Goal: Information Seeking & Learning: Check status

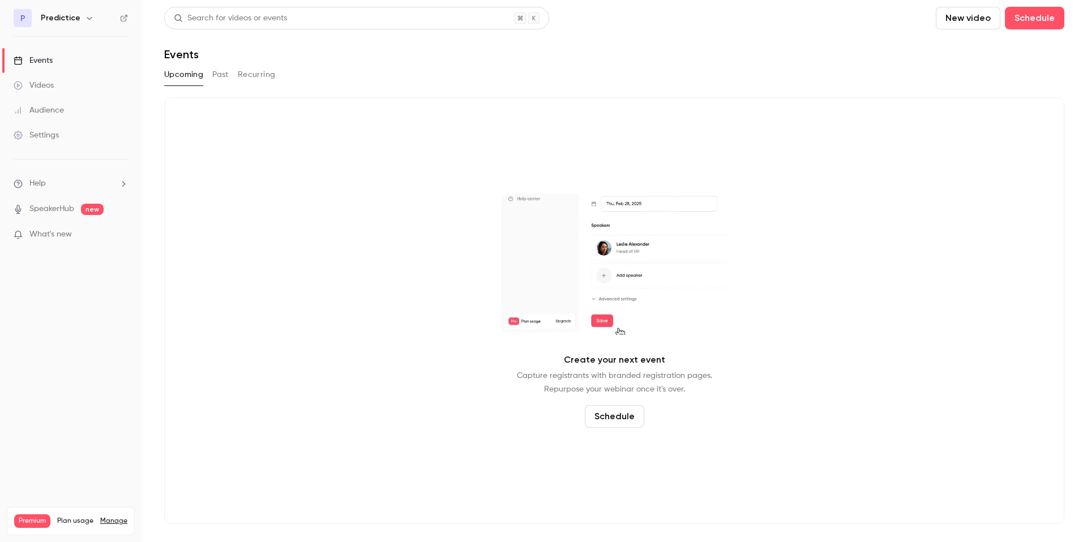
click at [83, 85] on link "Videos" at bounding box center [70, 85] width 141 height 25
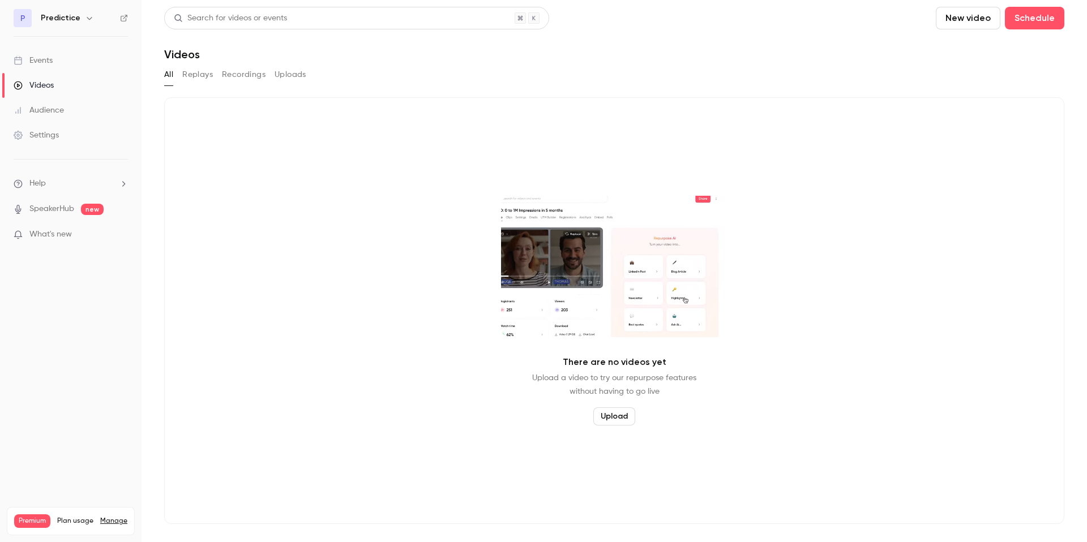
click at [54, 68] on link "Events" at bounding box center [70, 60] width 141 height 25
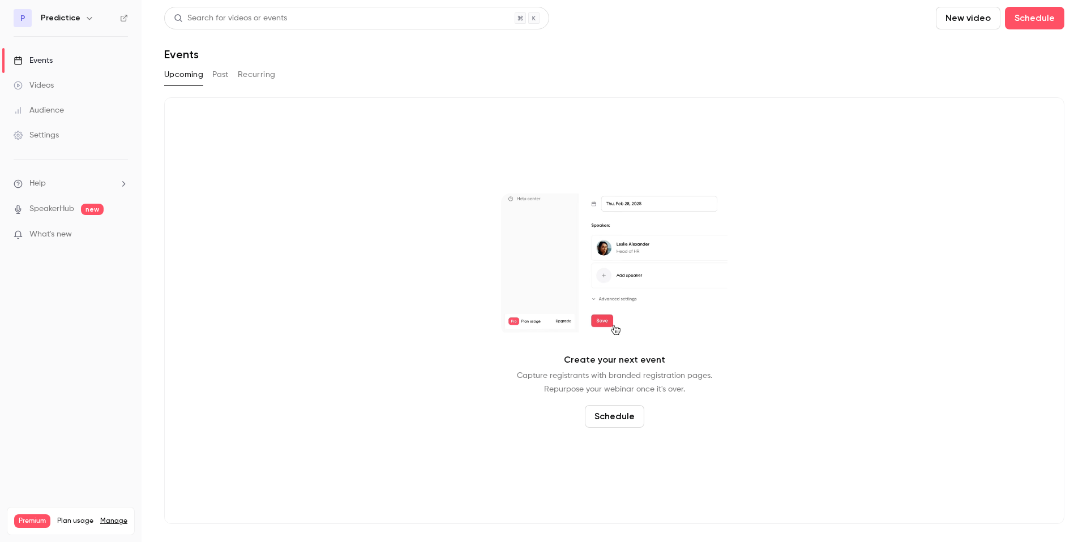
click at [85, 22] on icon "button" at bounding box center [89, 18] width 9 height 9
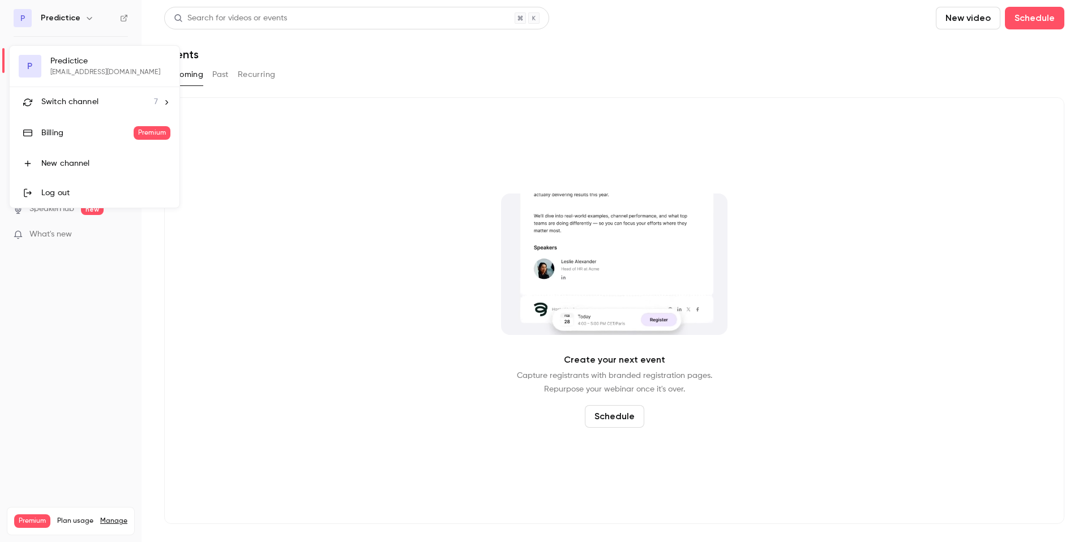
click at [88, 66] on div "P Predictice [EMAIL_ADDRESS][DOMAIN_NAME] Switch channel 7 Billing Premium New …" at bounding box center [95, 127] width 170 height 162
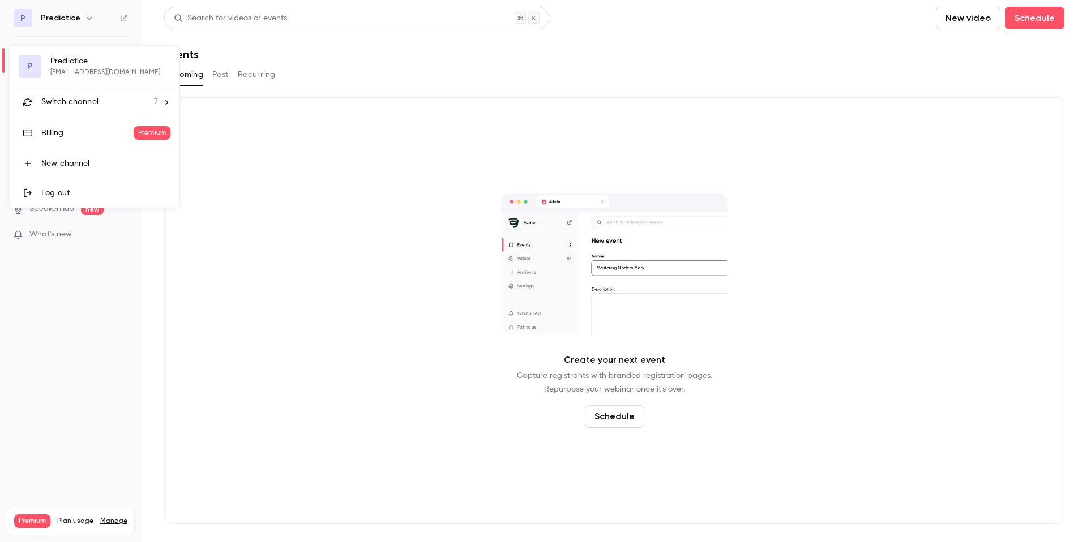
click at [89, 92] on li "Switch channel 7" at bounding box center [95, 102] width 170 height 30
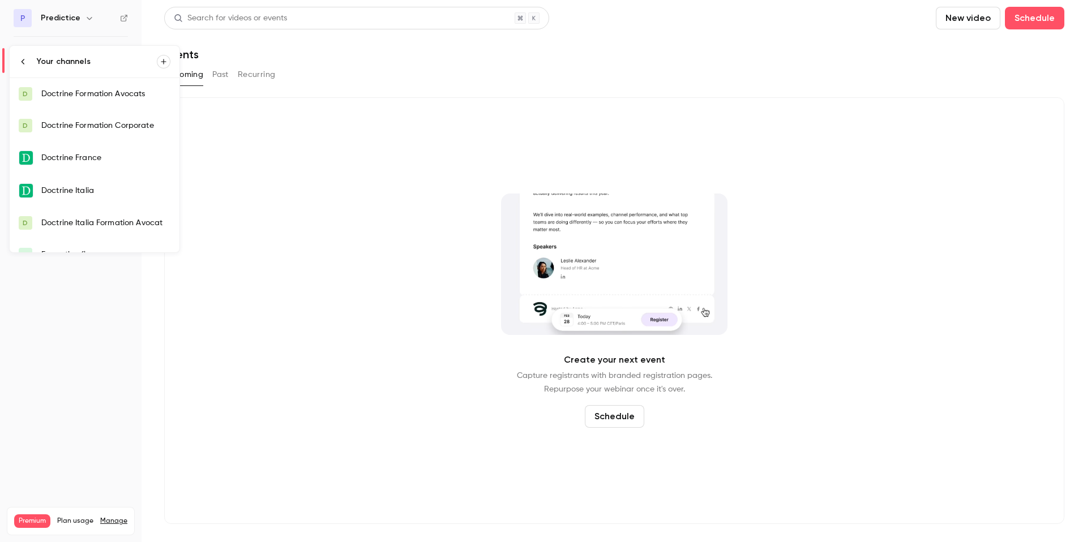
click at [108, 149] on link "Doctrine France" at bounding box center [95, 157] width 170 height 33
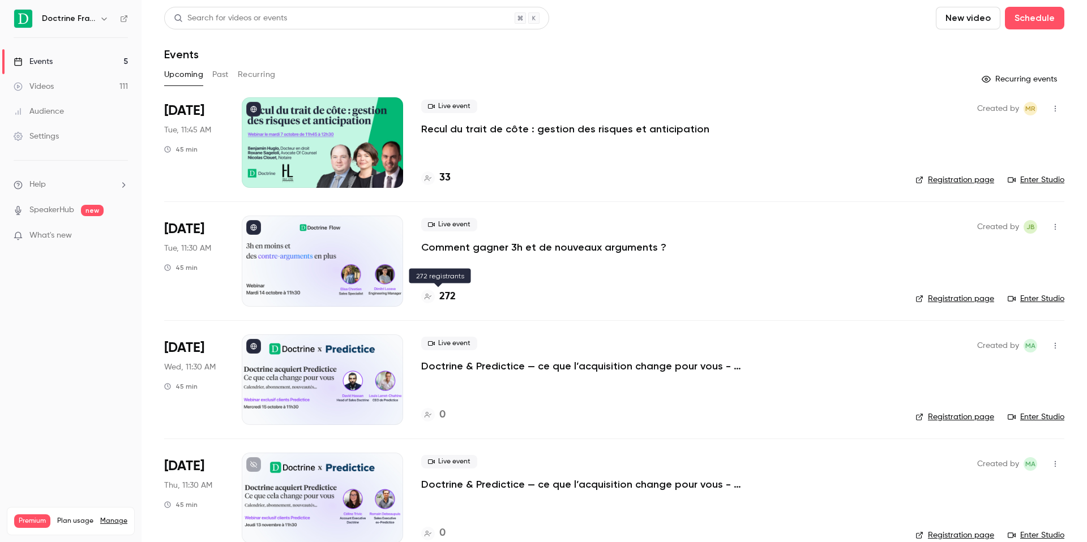
click at [437, 299] on div "272" at bounding box center [438, 296] width 35 height 15
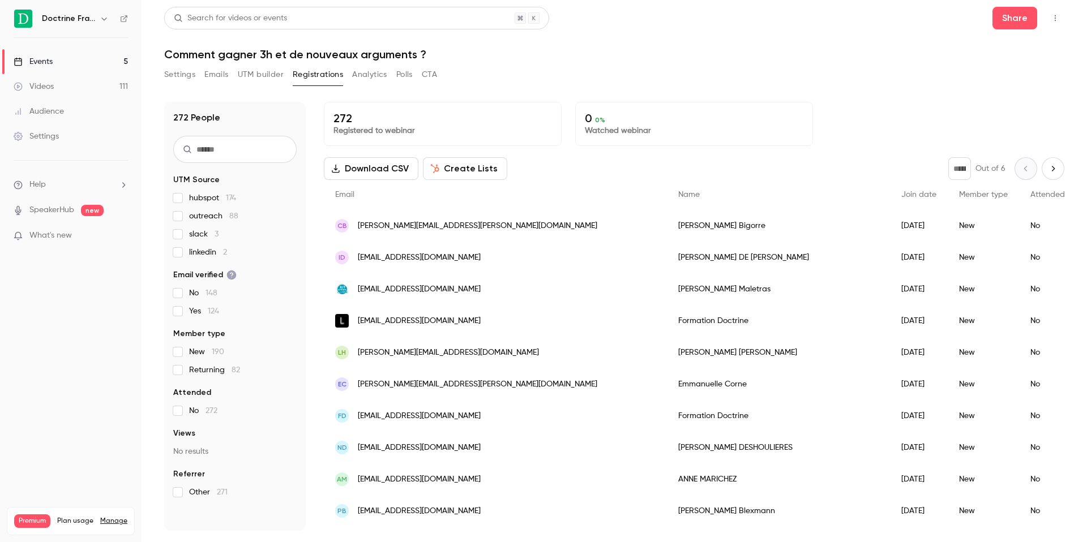
click at [334, 111] on p "272" at bounding box center [442, 118] width 218 height 14
click at [174, 111] on h1 "272 People" at bounding box center [196, 118] width 47 height 14
